Goal: Task Accomplishment & Management: Manage account settings

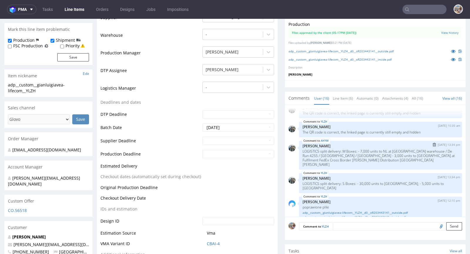
scroll to position [332, 0]
click at [345, 210] on link "adp__custom__gianluigiavea-lifecom__YLZH__d0__oR203443141__outside.pdf" at bounding box center [380, 212] width 156 height 4
click at [356, 215] on link "adp__custom__gianluigiavea-lifecom__YLZH__d0__oR203443141__inside.pdf" at bounding box center [380, 217] width 156 height 4
click at [436, 14] on input "text" at bounding box center [424, 9] width 44 height 9
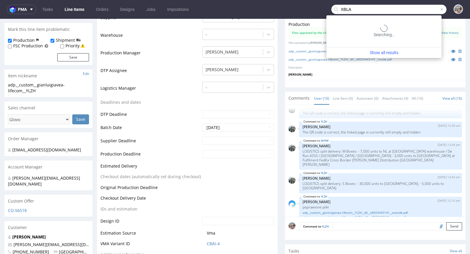
type input "XBLA"
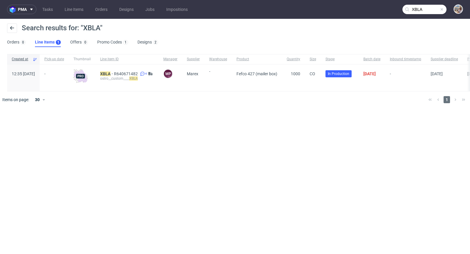
click at [123, 76] on div "ostro__custom____ XBLA" at bounding box center [127, 78] width 54 height 5
click at [110, 74] on mark "XBLA" at bounding box center [105, 73] width 10 height 5
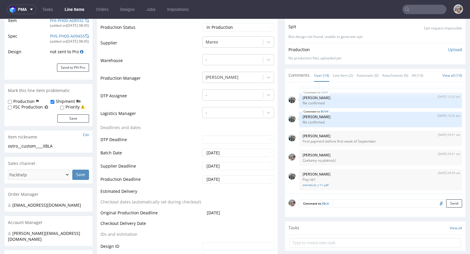
scroll to position [100, 0]
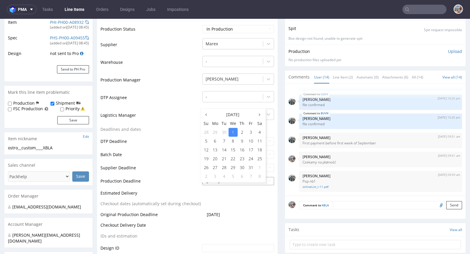
click at [230, 185] on input "2025-10-01" at bounding box center [238, 181] width 72 height 8
click at [179, 174] on td "Supplier Deadline" at bounding box center [150, 169] width 100 height 13
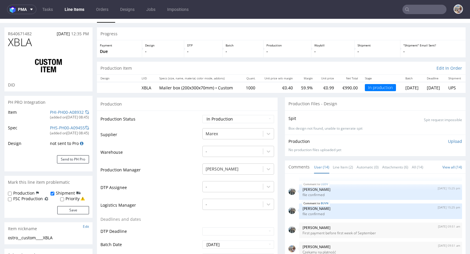
scroll to position [0, 0]
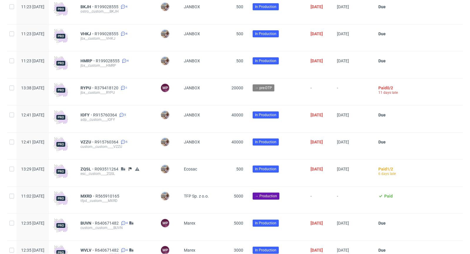
scroll to position [1230, 0]
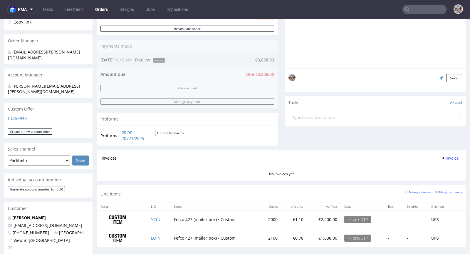
scroll to position [116, 0]
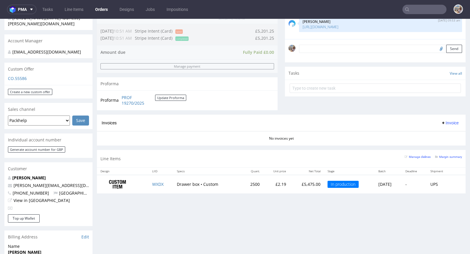
scroll to position [162, 0]
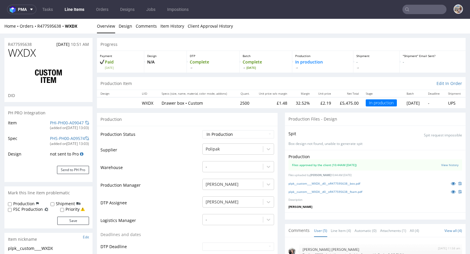
click at [60, 119] on div "PH PRO Integration" at bounding box center [48, 112] width 88 height 13
click at [60, 121] on link "PHI-PH00-A09047" at bounding box center [67, 123] width 34 height 6
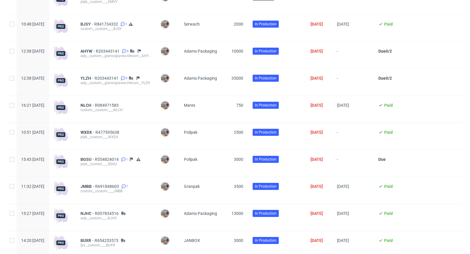
scroll to position [832, 0]
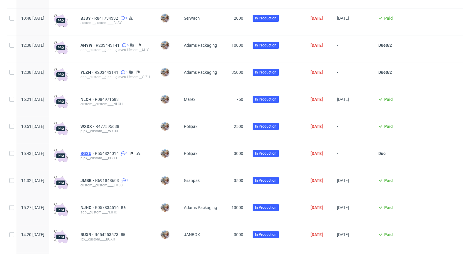
click at [95, 156] on span "BGSU" at bounding box center [87, 153] width 14 height 5
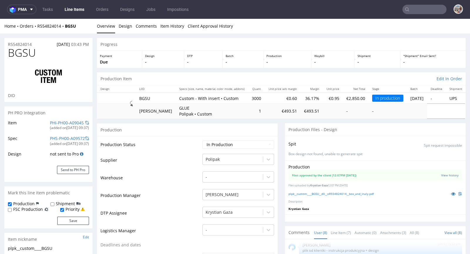
click at [72, 125] on div "PHI-PH00-A09045" at bounding box center [67, 123] width 34 height 6
click at [72, 124] on link "PHI-PH00-A09045" at bounding box center [67, 123] width 34 height 6
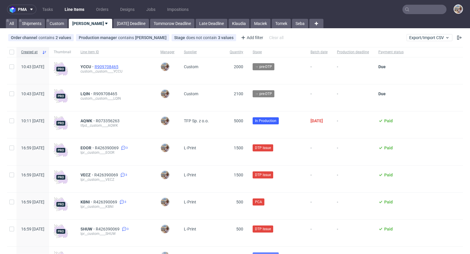
click at [120, 65] on span "R909708465" at bounding box center [107, 66] width 25 height 5
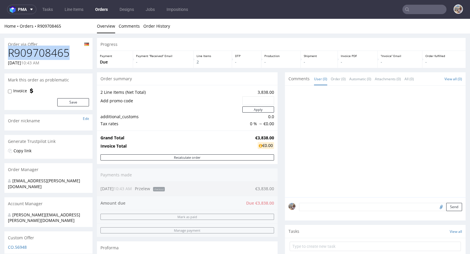
drag, startPoint x: 68, startPoint y: 54, endPoint x: 10, endPoint y: 51, distance: 58.8
click at [10, 51] on h1 "R909708465" at bounding box center [48, 53] width 81 height 12
copy h1 "R909708465"
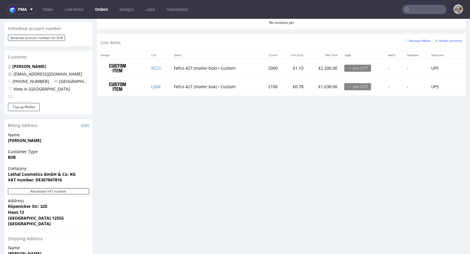
scroll to position [281, 0]
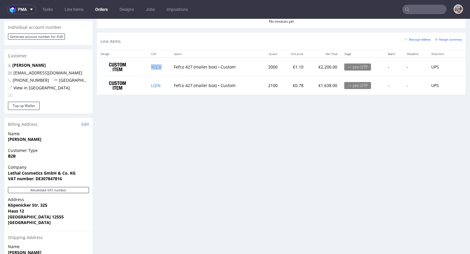
click at [166, 68] on td "YCCU" at bounding box center [158, 67] width 23 height 18
copy link "YCCU"
click at [160, 83] on td "LQIN" at bounding box center [158, 85] width 23 height 18
copy link "LQIN"
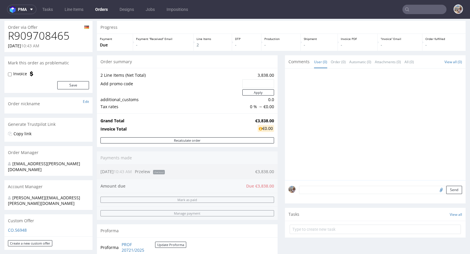
scroll to position [0, 0]
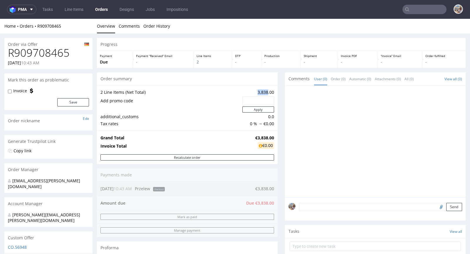
drag, startPoint x: 253, startPoint y: 92, endPoint x: 263, endPoint y: 93, distance: 9.4
click at [263, 93] on td "3,838.00" at bounding box center [257, 92] width 33 height 7
copy td "3,838"
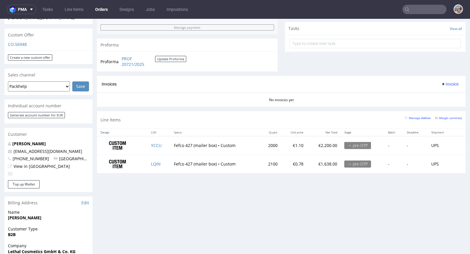
scroll to position [216, 0]
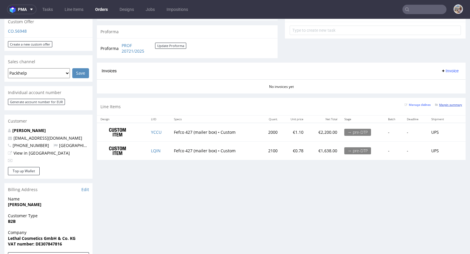
click at [435, 103] on small "Margin summary" at bounding box center [448, 104] width 27 height 3
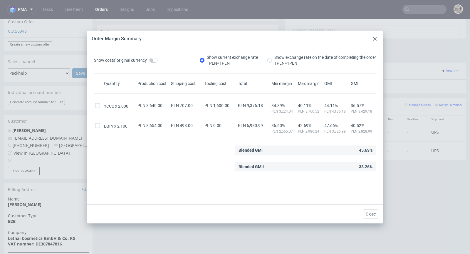
click at [376, 39] on icon at bounding box center [375, 39] width 4 height 4
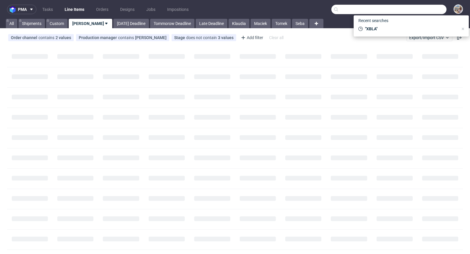
click at [417, 12] on input "text" at bounding box center [388, 9] width 115 height 9
paste input "DMVU"
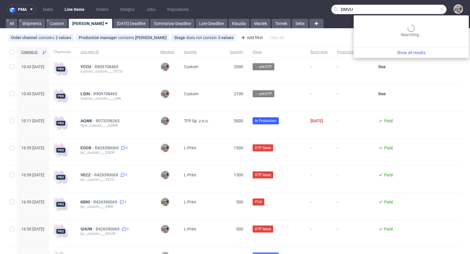
type input "DMVU"
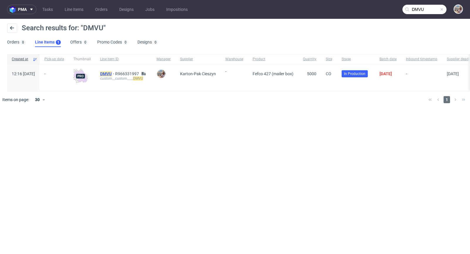
click at [112, 73] on mark "DMVU" at bounding box center [105, 73] width 11 height 5
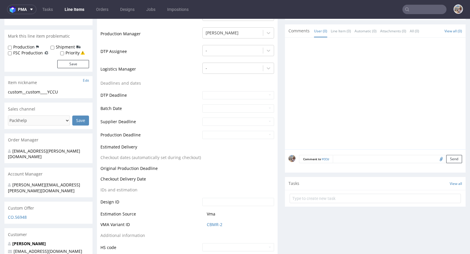
scroll to position [142, 0]
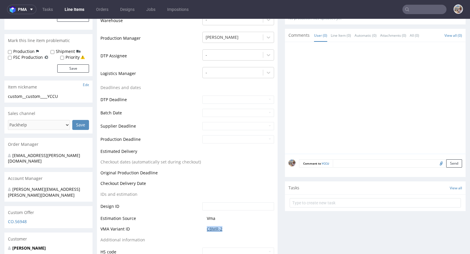
drag, startPoint x: 229, startPoint y: 228, endPoint x: 204, endPoint y: 228, distance: 24.7
click at [207, 228] on span "CBMR-2" at bounding box center [240, 229] width 67 height 6
copy link "CBMR-2"
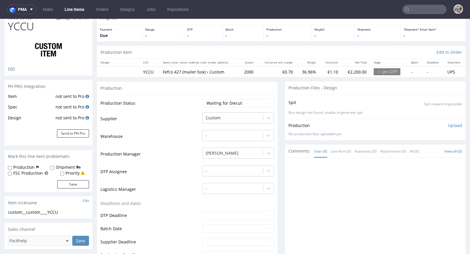
scroll to position [0, 0]
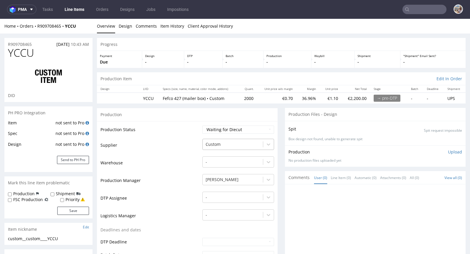
click at [226, 142] on div at bounding box center [233, 144] width 54 height 7
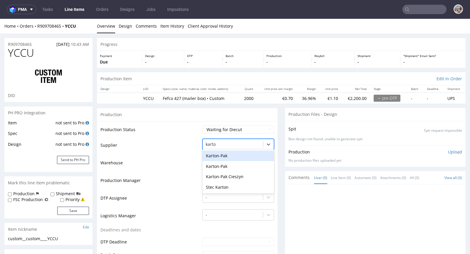
type input "karton"
click at [243, 174] on div "Karton-Pak Cieszyn" at bounding box center [238, 176] width 72 height 11
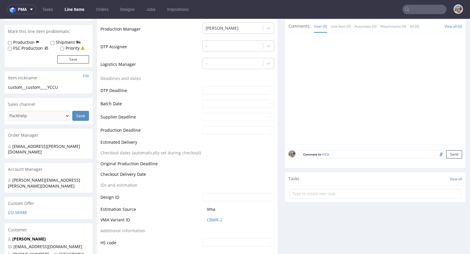
scroll to position [209, 0]
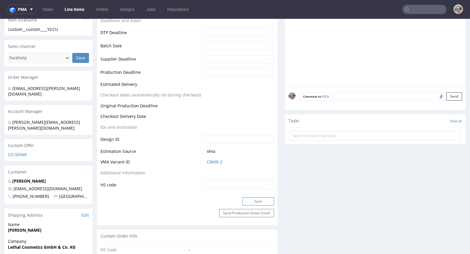
click at [253, 200] on button "Save" at bounding box center [258, 201] width 32 height 8
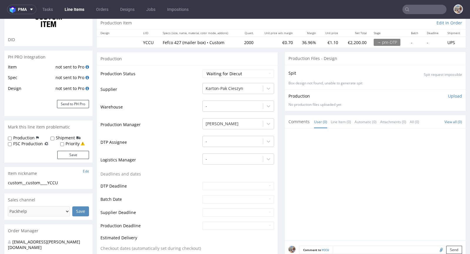
scroll to position [0, 0]
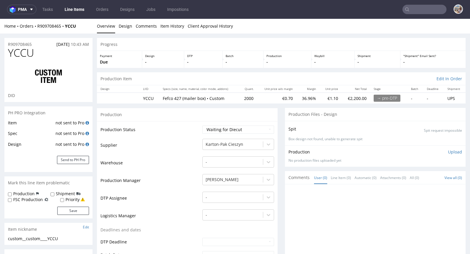
click at [219, 149] on td "Karton-Pak Cieszyn" at bounding box center [237, 147] width 73 height 18
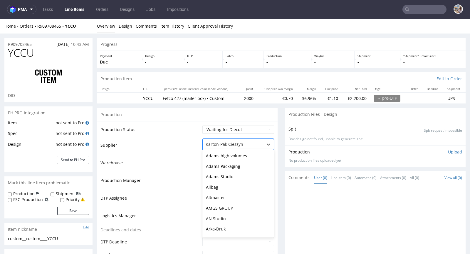
click at [219, 142] on div at bounding box center [233, 144] width 54 height 7
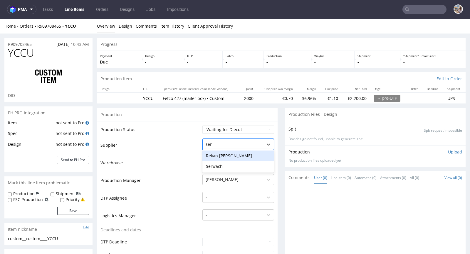
type input "serw"
click at [221, 157] on div "Serwach" at bounding box center [238, 155] width 72 height 11
click at [162, 148] on td "Supplier" at bounding box center [150, 147] width 100 height 18
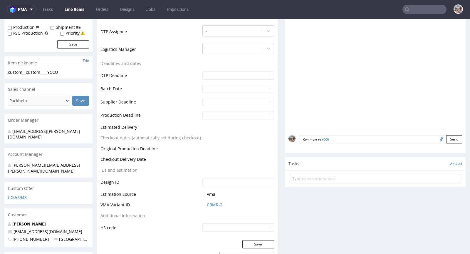
scroll to position [190, 0]
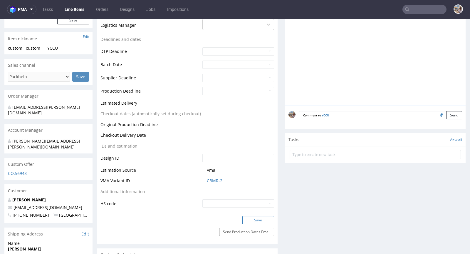
click at [255, 218] on button "Save" at bounding box center [258, 220] width 32 height 8
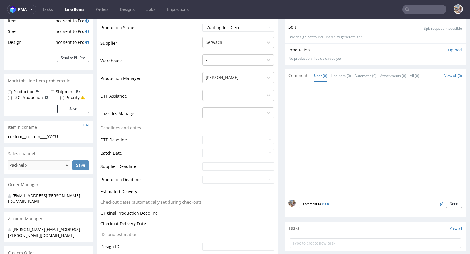
scroll to position [0, 0]
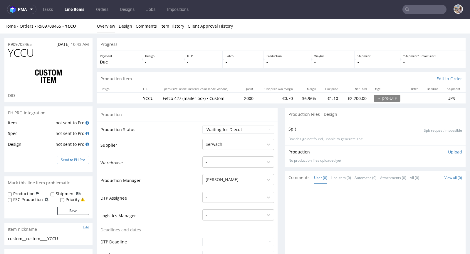
click at [66, 161] on button "Send to PH Pro" at bounding box center [73, 160] width 32 height 8
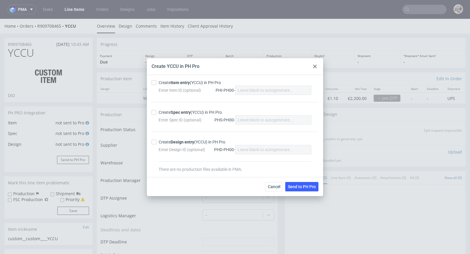
click at [166, 83] on div "Create Item entry (YCCU) in PH Pro" at bounding box center [190, 83] width 62 height 6
click at [156, 83] on input "Create Item entry (YCCU) in PH Pro" at bounding box center [154, 82] width 5 height 5
checkbox input "true"
click at [161, 117] on div "Enter Spec ID (optional)" at bounding box center [184, 120] width 51 height 6
click at [161, 113] on div "Create Spec entry (YCCU) in PH Pro" at bounding box center [190, 112] width 63 height 6
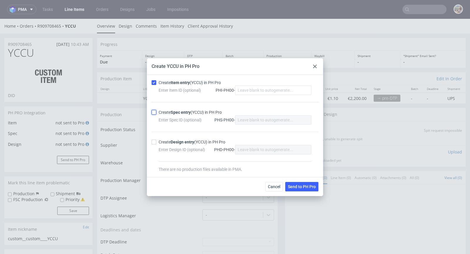
click at [156, 113] on input "Create Spec entry (YCCU) in PH Pro" at bounding box center [154, 112] width 5 height 5
checkbox input "true"
click at [298, 186] on span "Send to PH Pro" at bounding box center [302, 186] width 28 height 4
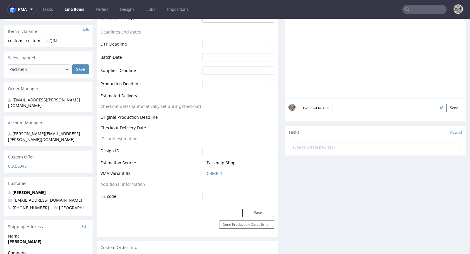
scroll to position [192, 0]
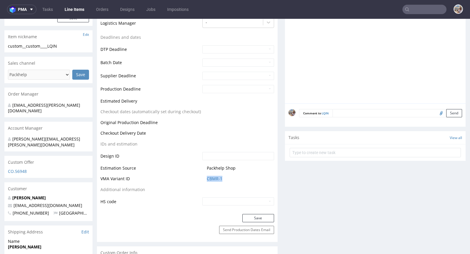
drag, startPoint x: 228, startPoint y: 176, endPoint x: 203, endPoint y: 178, distance: 24.8
click at [203, 178] on td "CBMR-1" at bounding box center [237, 180] width 73 height 11
copy link "CBMR-1"
click at [154, 189] on td "Additional information" at bounding box center [150, 191] width 100 height 11
click at [210, 178] on link "CBMR-1" at bounding box center [215, 179] width 16 height 6
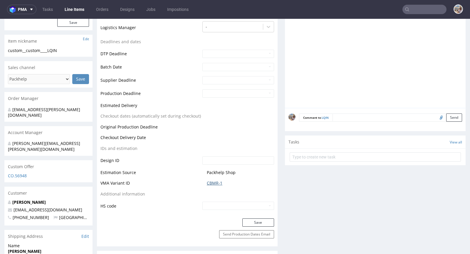
scroll to position [0, 0]
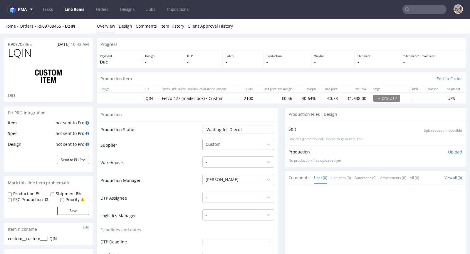
click at [221, 142] on div at bounding box center [233, 144] width 54 height 7
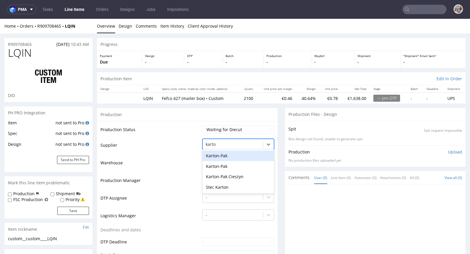
type input "karton"
click at [236, 173] on div "Karton-Pak Cieszyn" at bounding box center [238, 176] width 72 height 11
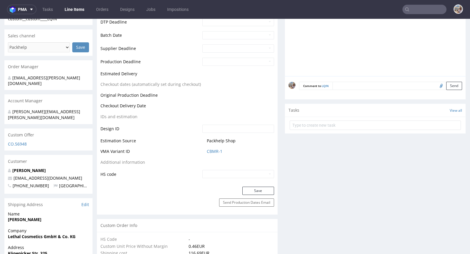
scroll to position [241, 0]
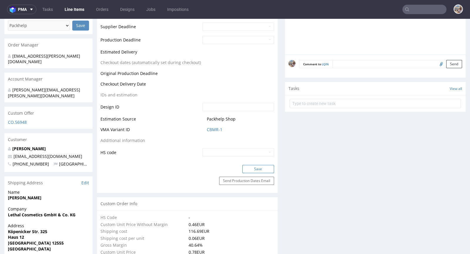
click at [253, 168] on button "Save" at bounding box center [258, 169] width 32 height 8
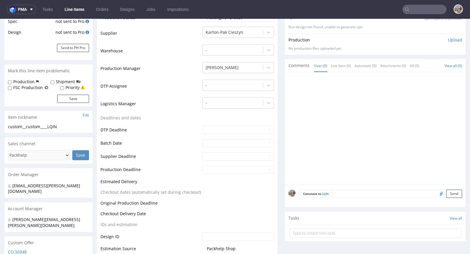
scroll to position [0, 0]
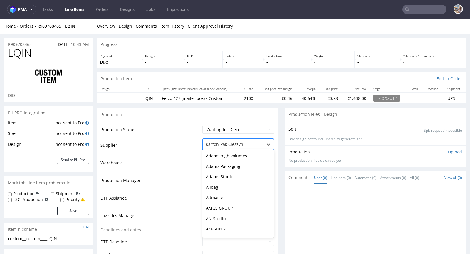
click at [232, 142] on div at bounding box center [233, 144] width 54 height 7
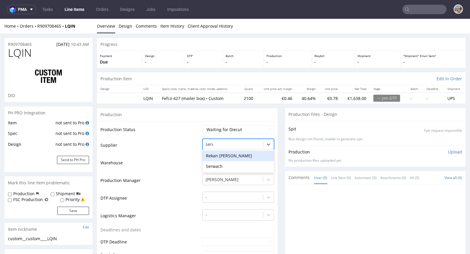
type input "serwa"
click at [227, 152] on div "Serwach" at bounding box center [238, 155] width 72 height 11
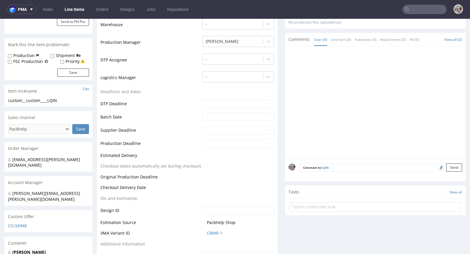
scroll to position [225, 0]
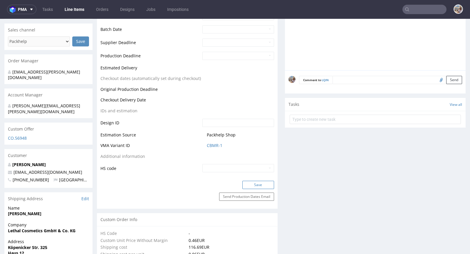
click at [262, 181] on button "Save" at bounding box center [258, 185] width 32 height 8
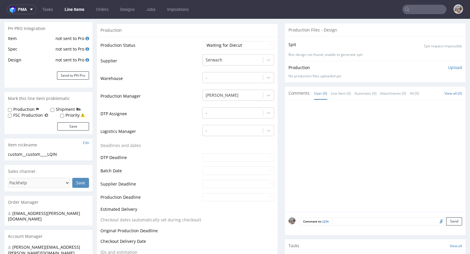
scroll to position [0, 0]
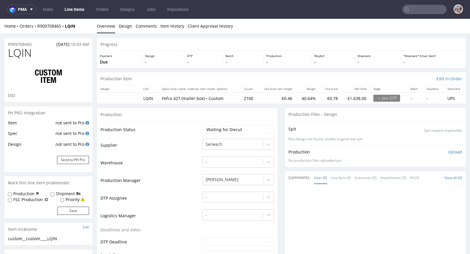
click at [75, 155] on div "Item not sent to Pro Spec not sent to Pro Design not sent to Pro Send to PH Pro" at bounding box center [48, 145] width 88 height 53
click at [73, 157] on button "Send to PH Pro" at bounding box center [73, 160] width 32 height 8
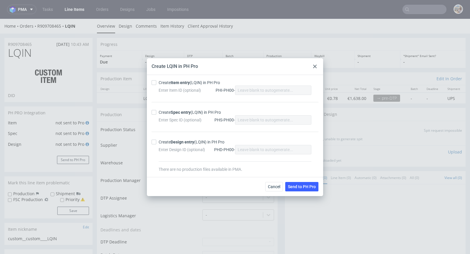
click at [186, 83] on strong "Item entry" at bounding box center [180, 82] width 19 height 5
click at [156, 83] on input "Create Item entry (LQIN) in PH Pro" at bounding box center [154, 82] width 5 height 5
checkbox input "true"
click at [182, 113] on strong "Spec entry" at bounding box center [181, 112] width 20 height 5
click at [156, 113] on input "Create Spec entry (LQIN) in PH Pro" at bounding box center [154, 112] width 5 height 5
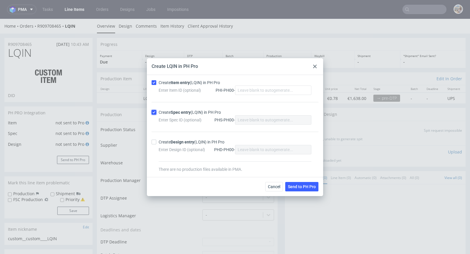
checkbox input "true"
click at [297, 186] on span "Send to PH Pro" at bounding box center [302, 186] width 28 height 4
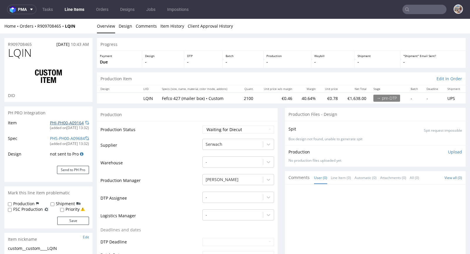
click at [66, 121] on link "PHI-PH00-A09164" at bounding box center [67, 123] width 34 height 6
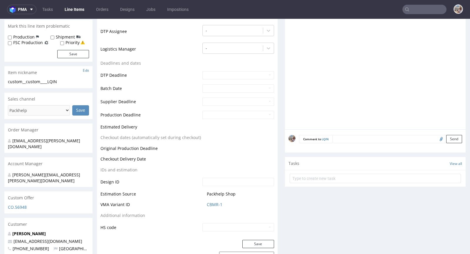
scroll to position [220, 0]
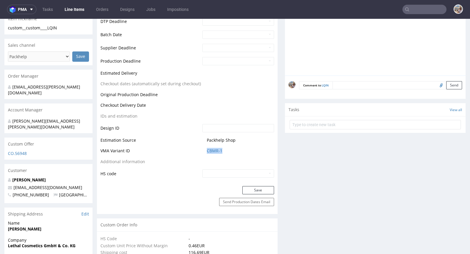
drag, startPoint x: 234, startPoint y: 150, endPoint x: 199, endPoint y: 152, distance: 35.3
click at [201, 152] on td "CBMR-1" at bounding box center [237, 152] width 73 height 11
copy link "CBMR-1"
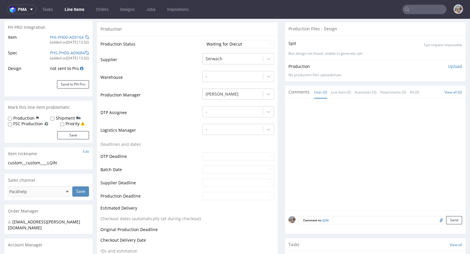
scroll to position [0, 0]
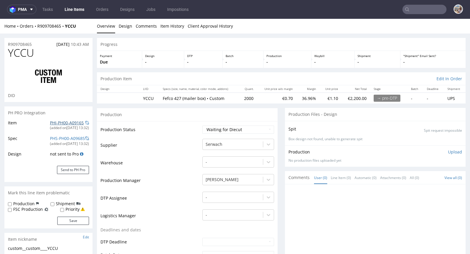
click at [58, 122] on link "PHI-PH00-A09165" at bounding box center [67, 123] width 34 height 6
click at [72, 122] on link "PHI-PH00-A09165" at bounding box center [67, 123] width 34 height 6
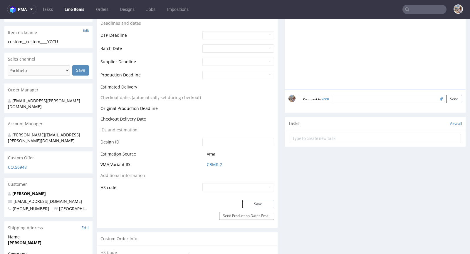
scroll to position [218, 0]
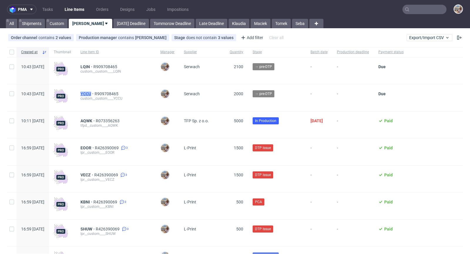
drag, startPoint x: 95, startPoint y: 92, endPoint x: 107, endPoint y: 92, distance: 12.7
click at [107, 92] on div "YCCU R909708465 custom__custom____YCCU" at bounding box center [116, 97] width 80 height 27
copy span "YCCU"
drag, startPoint x: 96, startPoint y: 64, endPoint x: 106, endPoint y: 64, distance: 10.3
click at [106, 64] on div "LQIN R909708465 custom__custom____LQIN" at bounding box center [116, 70] width 80 height 27
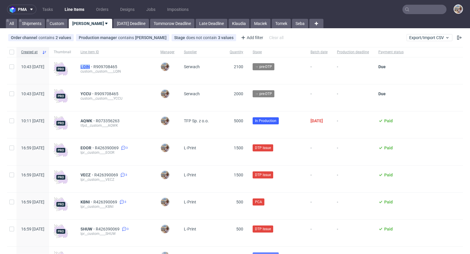
copy span "LQIN"
click at [415, 11] on input "text" at bounding box center [424, 9] width 44 height 9
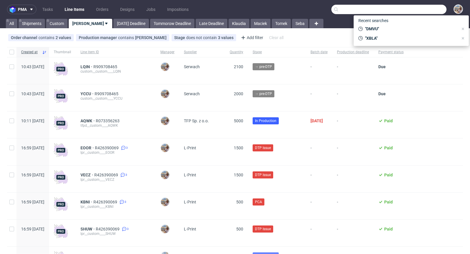
paste input "ZQOL"
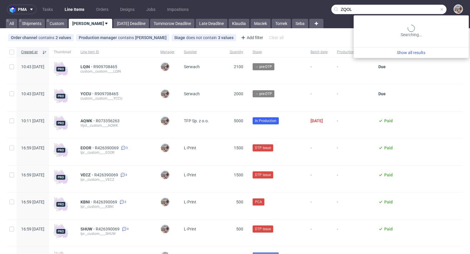
type input "ZQOL"
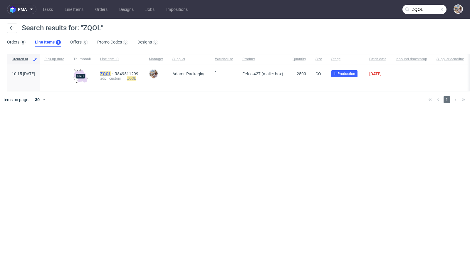
click at [111, 74] on mark "ZQOL" at bounding box center [105, 73] width 11 height 5
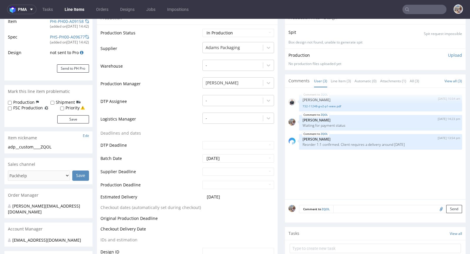
scroll to position [97, 0]
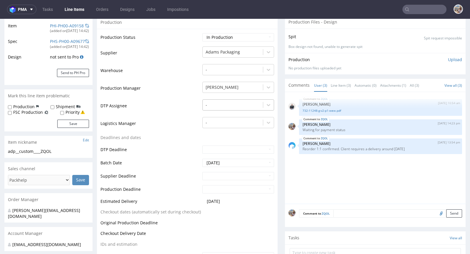
click at [216, 108] on div "-" at bounding box center [233, 104] width 60 height 9
click at [218, 173] on input "text" at bounding box center [238, 176] width 72 height 8
click at [263, 105] on th at bounding box center [259, 104] width 9 height 9
click at [247, 147] on td "24" at bounding box center [250, 148] width 9 height 9
type input "2025-10-24"
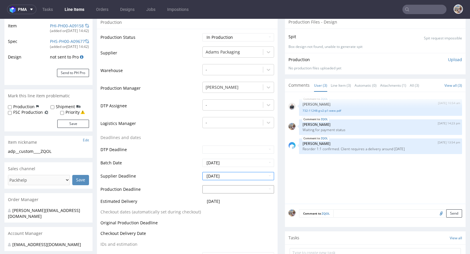
click at [224, 190] on input "text" at bounding box center [238, 189] width 72 height 8
click at [260, 120] on th at bounding box center [259, 118] width 9 height 9
click at [216, 170] on td "27" at bounding box center [215, 170] width 9 height 9
type input "2025-10-27"
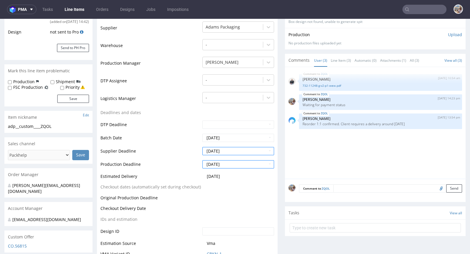
scroll to position [217, 0]
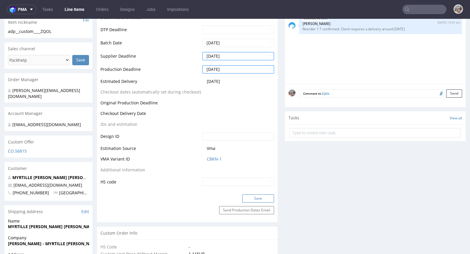
click at [251, 197] on button "Save" at bounding box center [258, 198] width 32 height 8
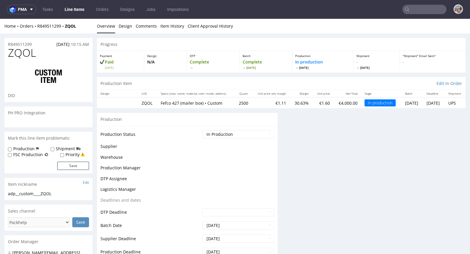
scroll to position [0, 0]
